Goal: Navigation & Orientation: Go to known website

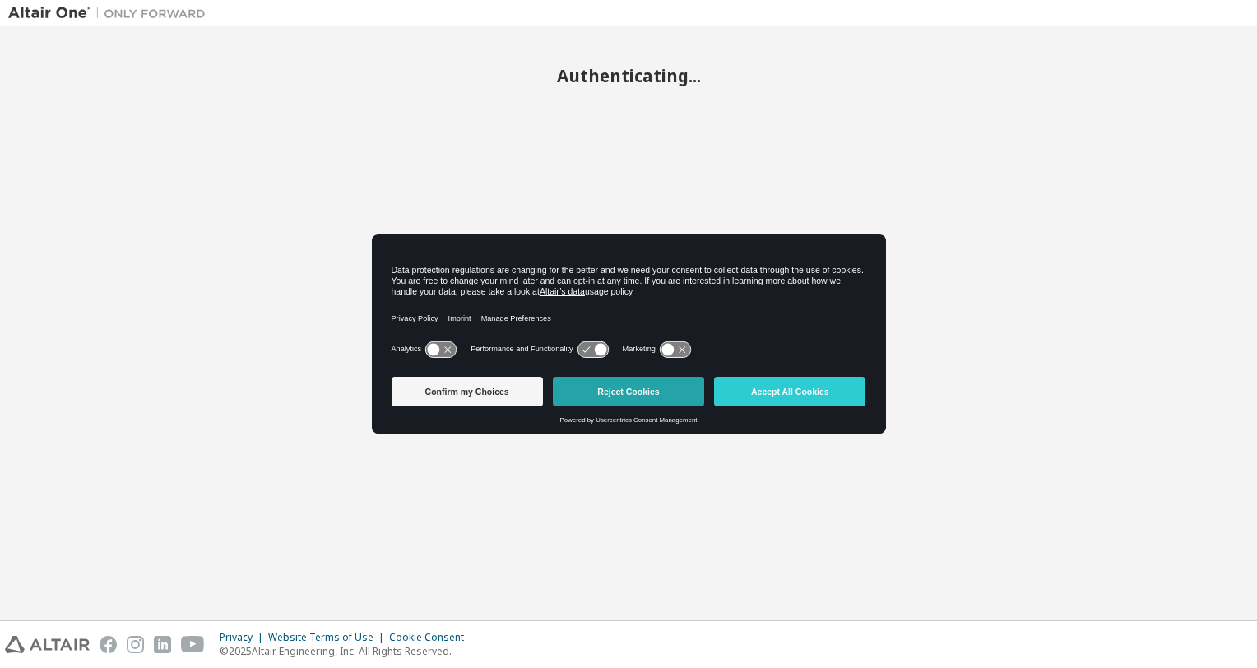
click at [647, 389] on button "Reject Cookies" at bounding box center [628, 392] width 151 height 30
